Goal: Task Accomplishment & Management: Manage account settings

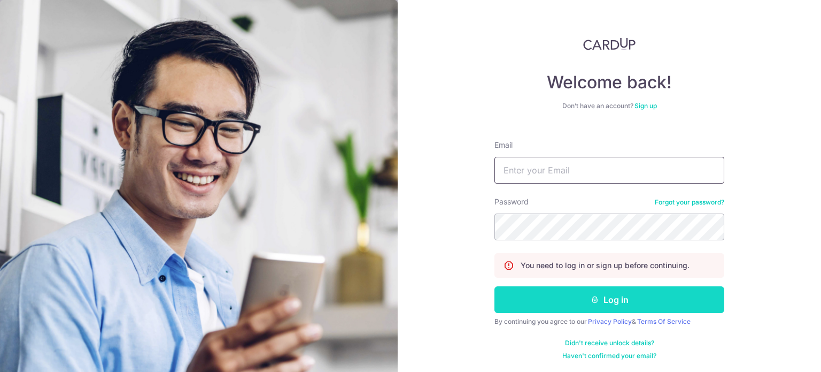
type input "[EMAIL_ADDRESS][DOMAIN_NAME]"
click at [557, 305] on button "Log in" at bounding box center [610, 299] width 230 height 27
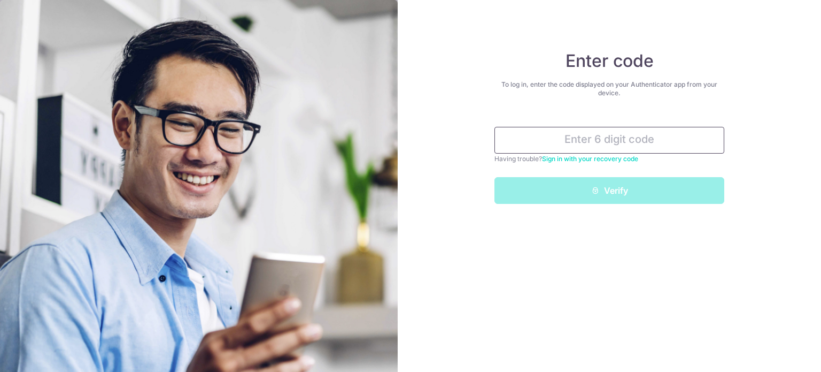
click at [537, 134] on input "text" at bounding box center [610, 140] width 230 height 27
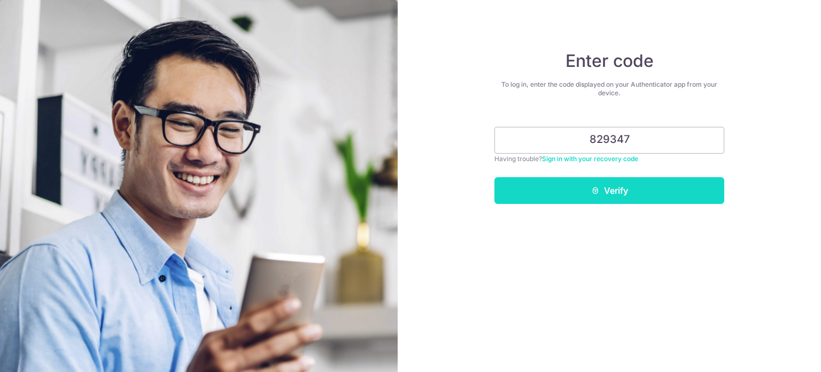
type input "829347"
click at [560, 192] on button "Verify" at bounding box center [610, 190] width 230 height 27
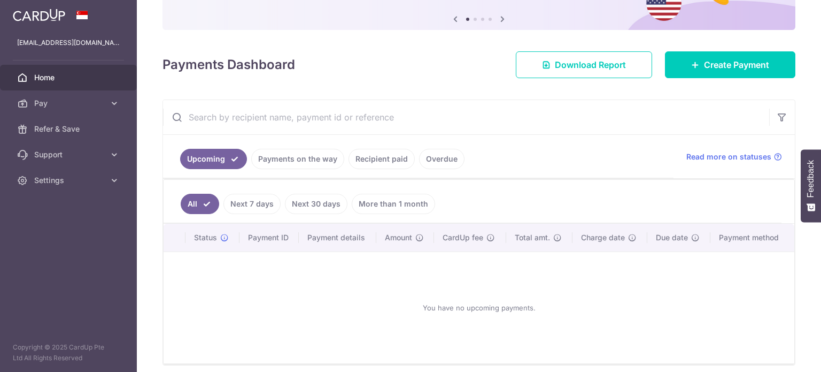
click at [364, 158] on link "Recipient paid" at bounding box center [382, 159] width 66 height 20
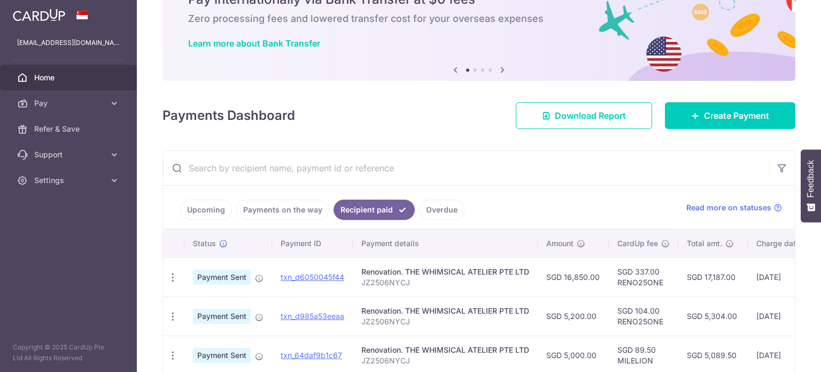
scroll to position [107, 0]
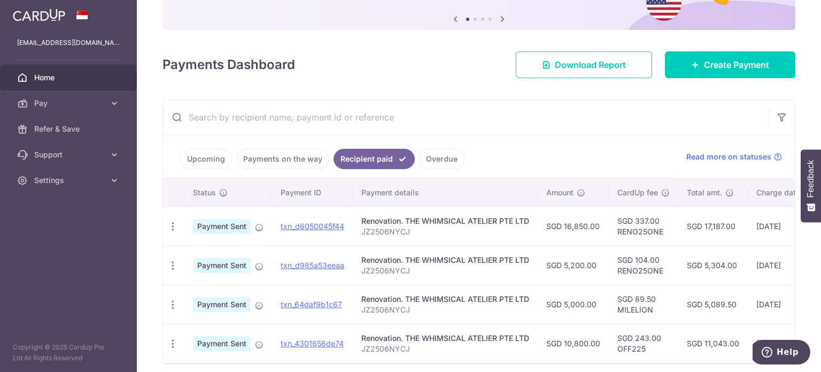
click at [297, 165] on link "Payments on the way" at bounding box center [282, 159] width 93 height 20
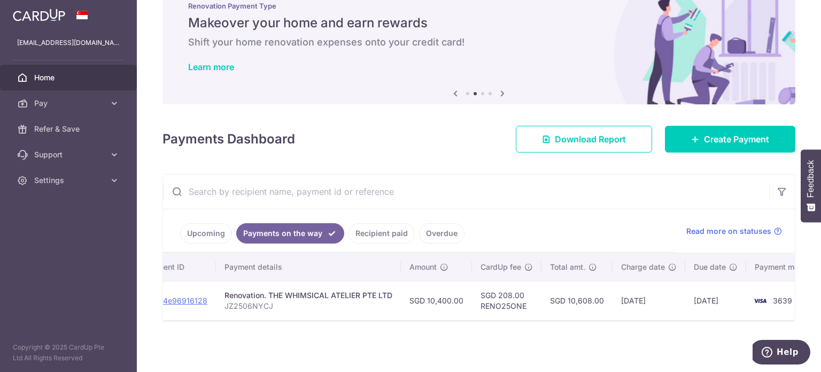
scroll to position [0, 0]
